Goal: Task Accomplishment & Management: Manage account settings

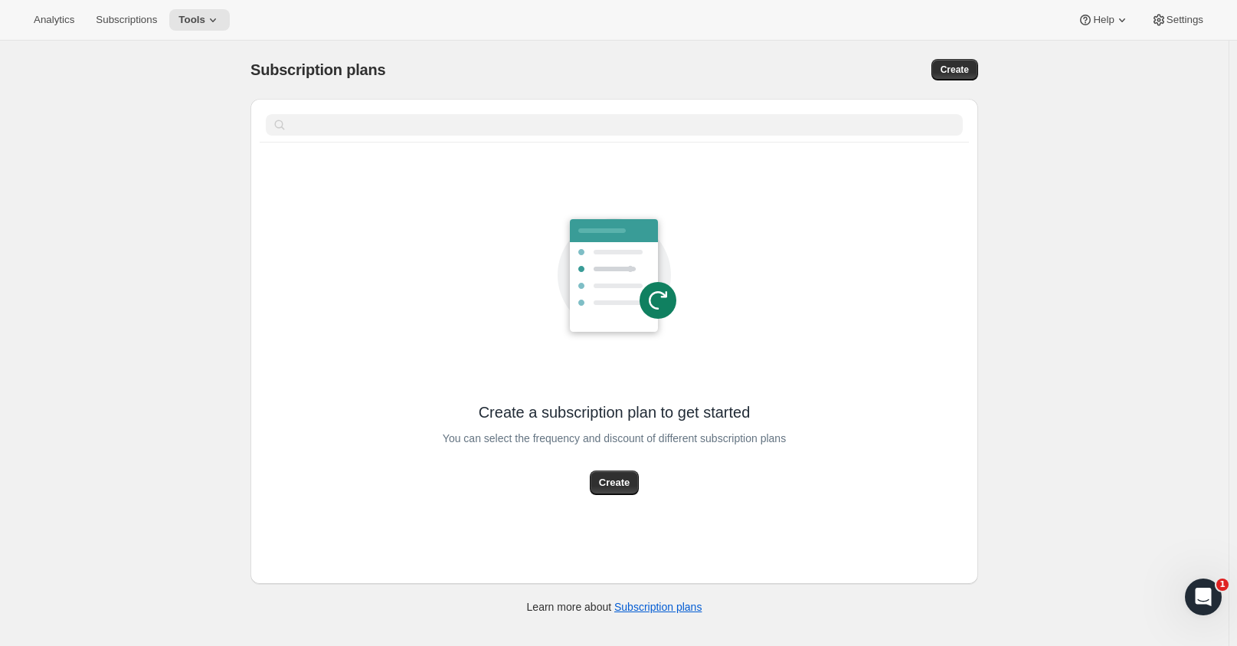
click at [126, 25] on span "Subscriptions" at bounding box center [126, 20] width 61 height 12
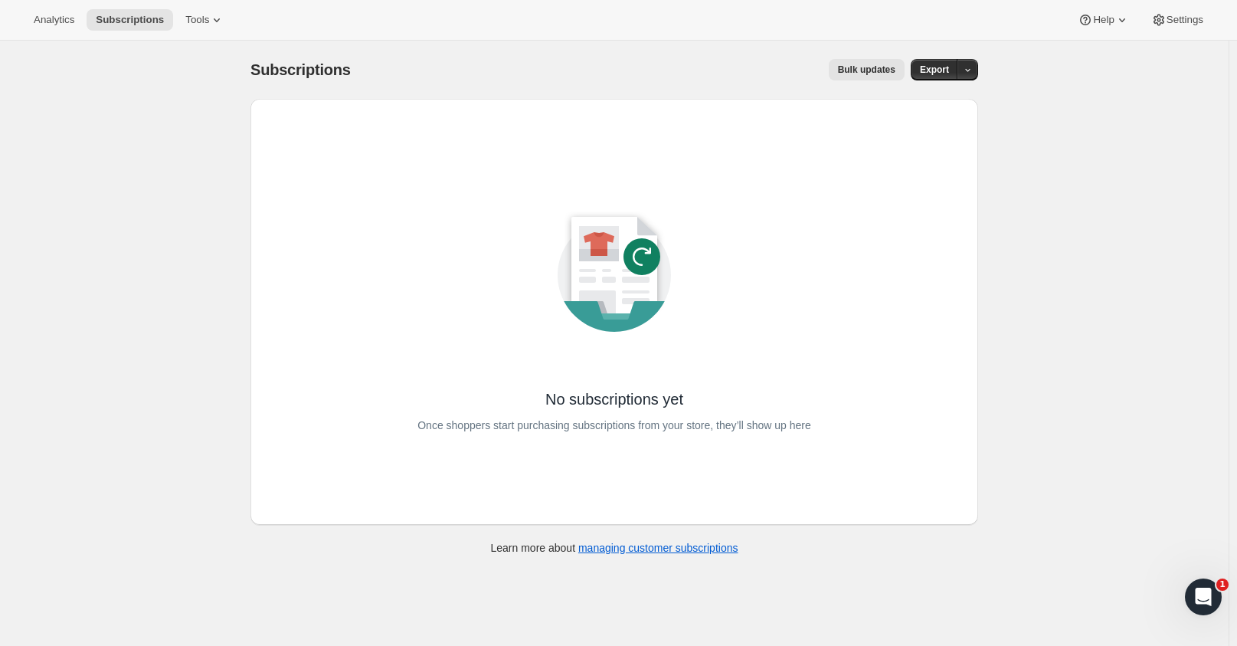
click at [45, 22] on span "Analytics" at bounding box center [54, 20] width 41 height 12
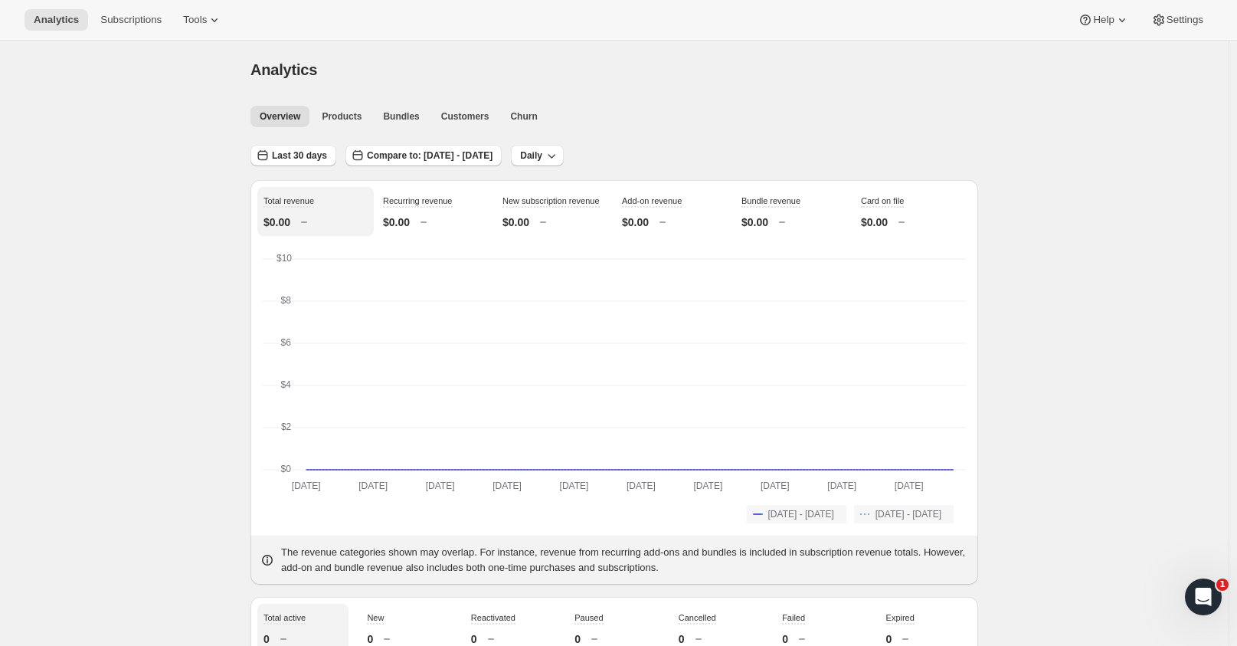
click at [191, 26] on button "Tools" at bounding box center [202, 19] width 57 height 21
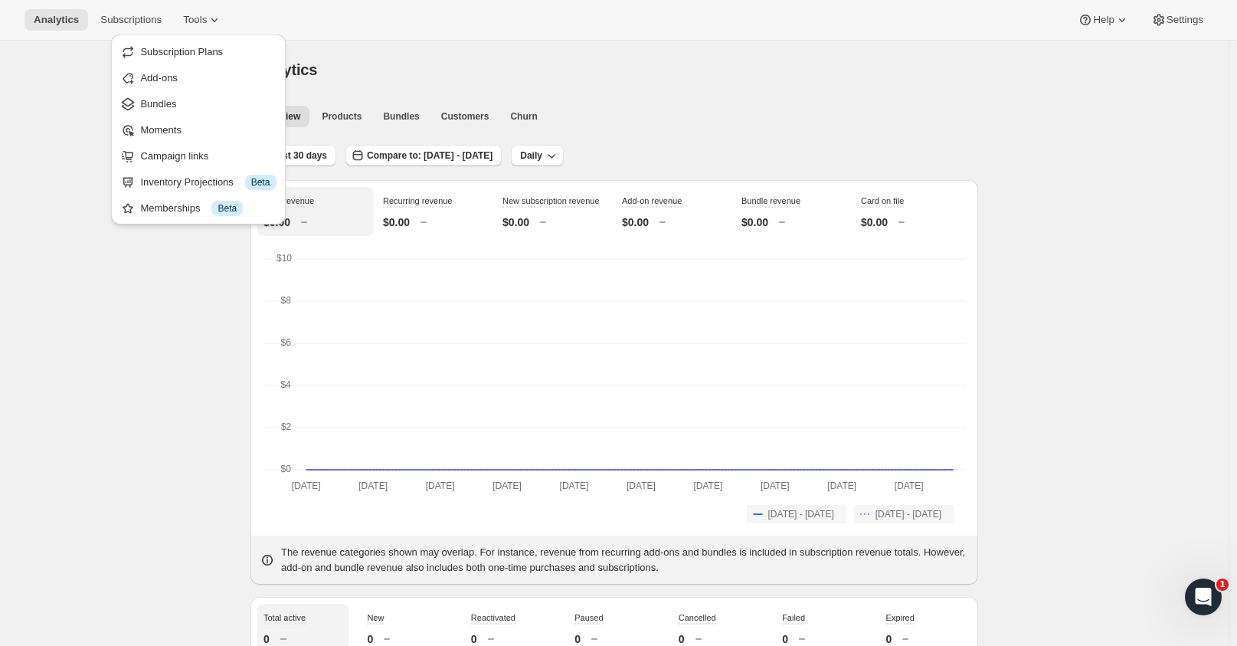
drag, startPoint x: 505, startPoint y: 28, endPoint x: 518, endPoint y: 22, distance: 14.4
click at [506, 28] on div "Analytics Subscriptions Tools Help Settings" at bounding box center [618, 20] width 1237 height 41
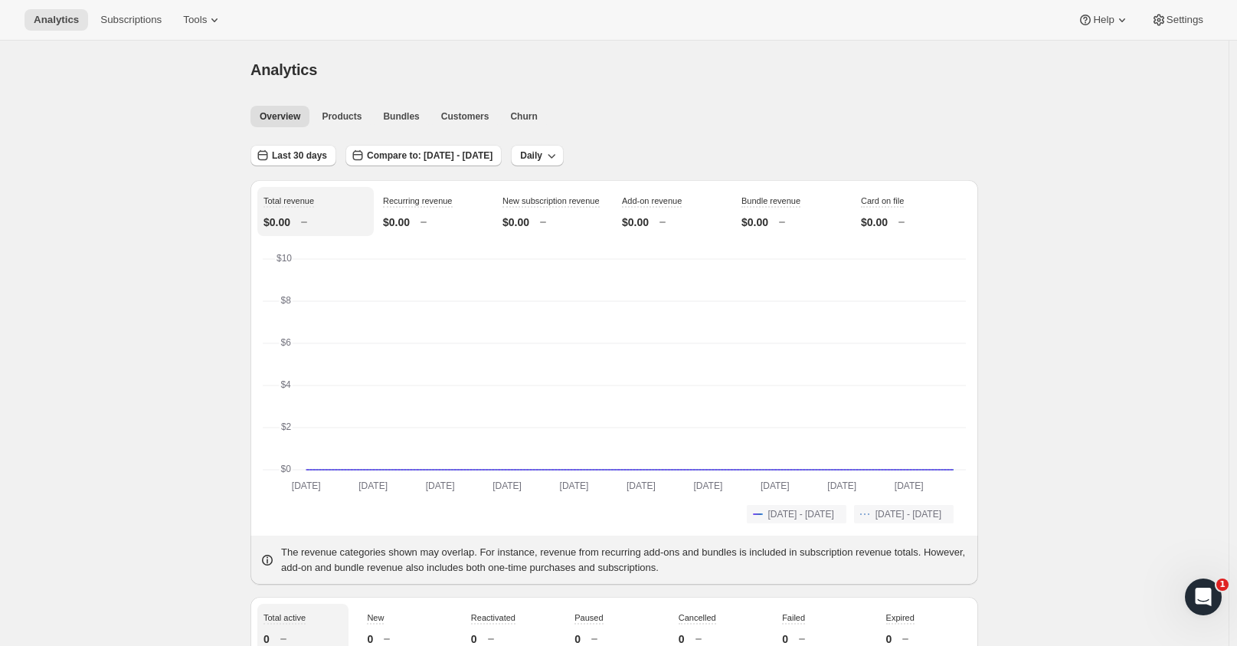
click at [1175, 17] on span "Settings" at bounding box center [1184, 20] width 37 height 12
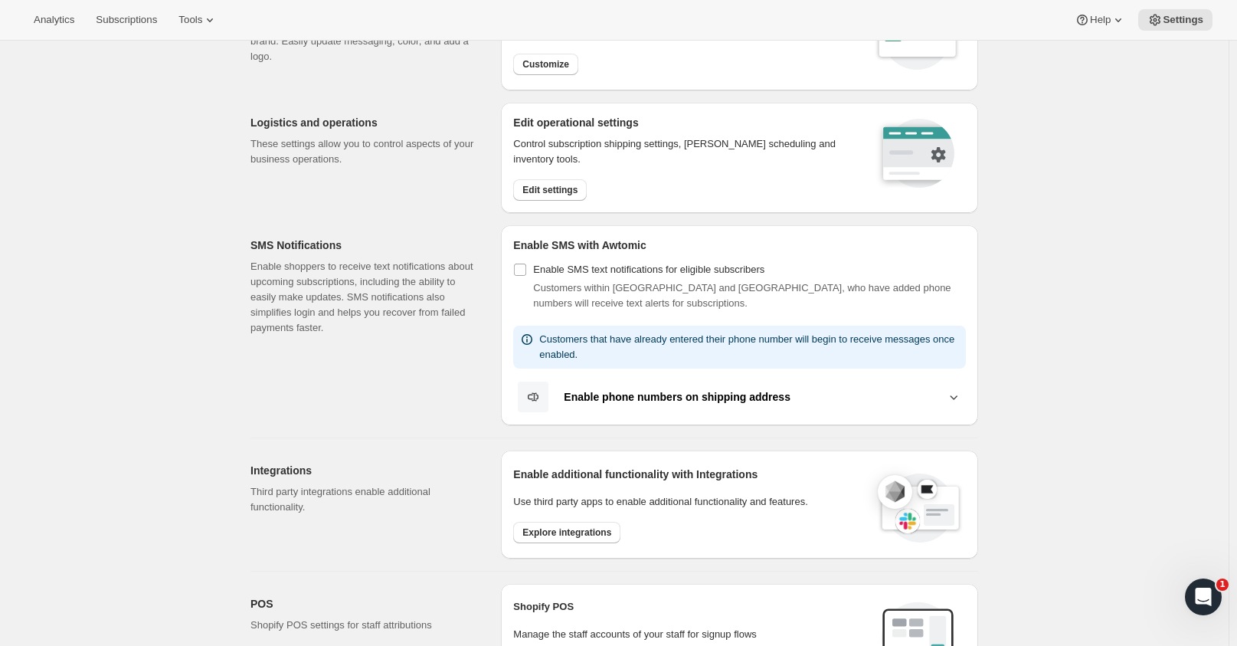
scroll to position [77, 0]
